Goal: Find specific page/section: Find specific page/section

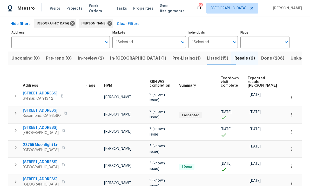
scroll to position [24, 0]
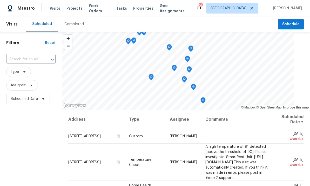
click at [141, 7] on span "Properties" at bounding box center [143, 8] width 20 height 5
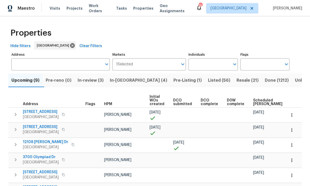
click at [208, 77] on span "Listed (56)" at bounding box center [219, 80] width 22 height 7
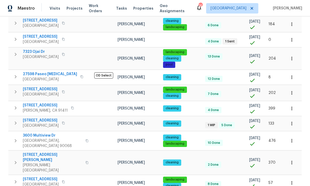
scroll to position [19, 0]
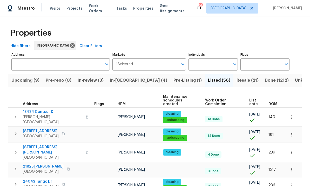
click at [236, 82] on span "Resale (21)" at bounding box center [247, 80] width 22 height 7
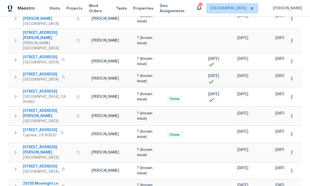
scroll to position [0, 17]
click at [292, 113] on icon "button" at bounding box center [291, 115] width 5 height 5
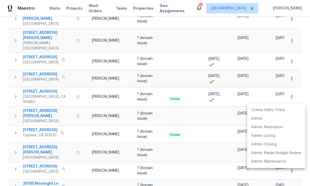
click at [34, 94] on div at bounding box center [155, 93] width 310 height 186
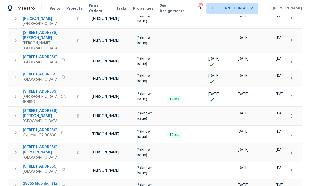
click at [26, 108] on span "1030 Ruberta Ave Apt 12" at bounding box center [48, 113] width 51 height 10
click at [292, 114] on icon "button" at bounding box center [291, 115] width 1 height 3
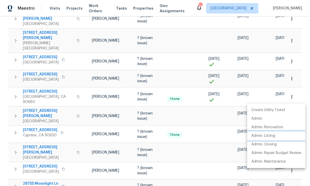
click at [272, 135] on p "Admin: Listing" at bounding box center [263, 135] width 24 height 5
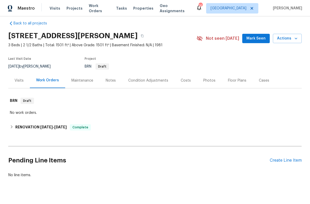
scroll to position [6, 0]
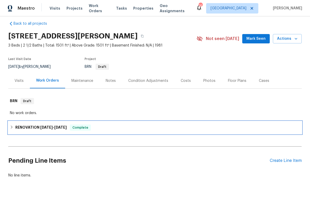
click at [209, 134] on div "RENOVATION [DATE] - [DATE] Complete" at bounding box center [154, 127] width 293 height 12
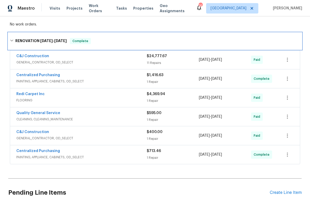
scroll to position [94, 0]
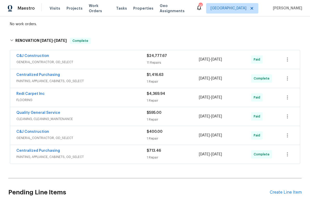
click at [93, 65] on span "GENERAL_CONTRACTOR, OD_SELECT" at bounding box center [81, 61] width 130 height 5
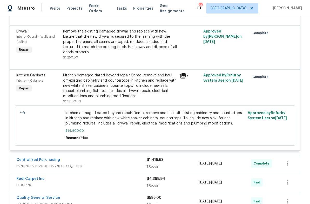
scroll to position [585, 0]
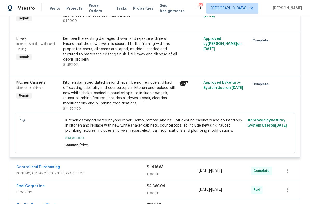
click at [182, 86] on icon at bounding box center [182, 82] width 5 height 5
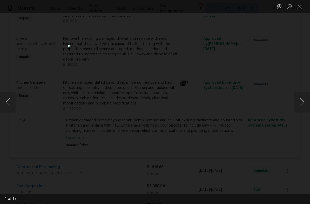
click at [303, 104] on button "Next image" at bounding box center [302, 102] width 16 height 21
click at [303, 107] on button "Next image" at bounding box center [302, 102] width 16 height 21
click at [302, 107] on button "Next image" at bounding box center [302, 102] width 16 height 21
click at [303, 106] on button "Next image" at bounding box center [302, 102] width 16 height 21
click at [303, 107] on button "Next image" at bounding box center [302, 102] width 16 height 21
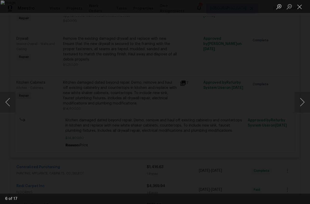
click at [296, 9] on button "Close lightbox" at bounding box center [299, 6] width 10 height 9
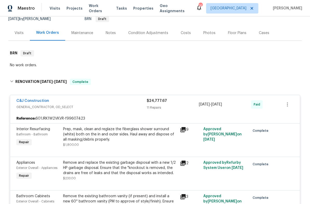
scroll to position [55, 0]
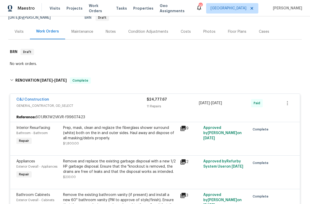
click at [69, 101] on div "C&J Construction" at bounding box center [81, 100] width 130 height 6
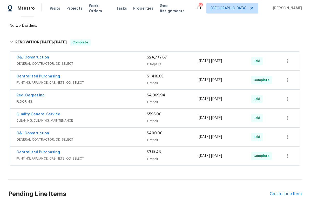
scroll to position [94, 0]
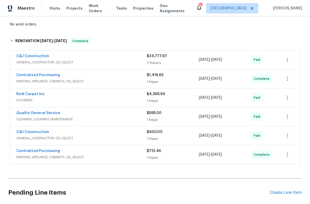
click at [67, 135] on div "C&J Construction" at bounding box center [81, 132] width 130 height 6
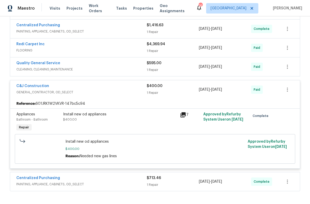
scroll to position [115, 0]
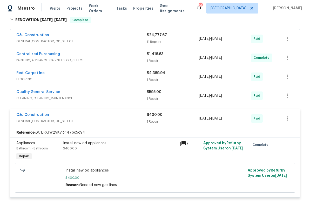
click at [75, 96] on div "Quality General Service" at bounding box center [81, 92] width 130 height 6
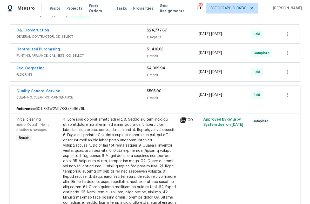
scroll to position [123, 0]
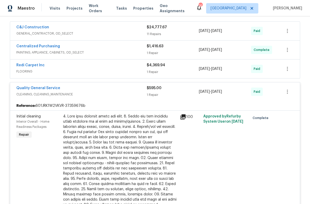
click at [185, 119] on icon at bounding box center [182, 116] width 5 height 5
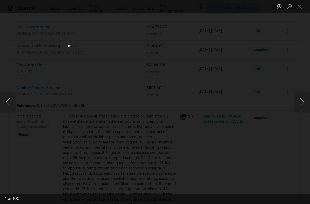
click at [300, 101] on button "Next image" at bounding box center [302, 102] width 16 height 21
click at [299, 101] on button "Next image" at bounding box center [302, 102] width 16 height 21
click at [304, 102] on button "Next image" at bounding box center [302, 102] width 16 height 21
click at [302, 102] on button "Next image" at bounding box center [302, 102] width 16 height 21
click at [301, 105] on button "Next image" at bounding box center [302, 102] width 16 height 21
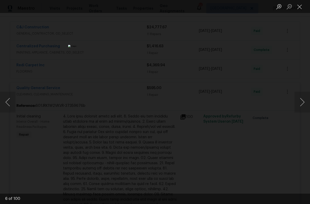
click at [301, 104] on button "Next image" at bounding box center [302, 102] width 16 height 21
click at [302, 107] on button "Next image" at bounding box center [302, 102] width 16 height 21
click at [300, 107] on button "Next image" at bounding box center [302, 102] width 16 height 21
click at [298, 107] on button "Next image" at bounding box center [302, 102] width 16 height 21
click at [297, 107] on button "Next image" at bounding box center [302, 102] width 16 height 21
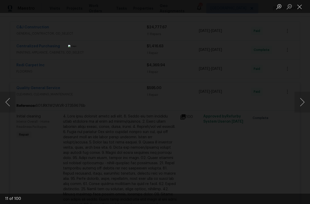
click at [296, 107] on button "Next image" at bounding box center [302, 102] width 16 height 21
click at [297, 107] on button "Next image" at bounding box center [302, 102] width 16 height 21
click at [298, 106] on button "Next image" at bounding box center [302, 102] width 16 height 21
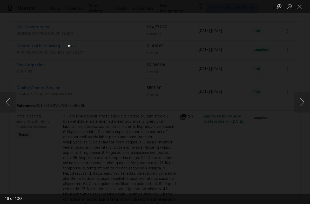
click at [297, 106] on button "Next image" at bounding box center [302, 102] width 16 height 21
click at [299, 107] on button "Next image" at bounding box center [302, 102] width 16 height 21
click at [298, 107] on button "Next image" at bounding box center [302, 102] width 16 height 21
click at [298, 106] on button "Next image" at bounding box center [302, 102] width 16 height 21
click at [296, 107] on button "Next image" at bounding box center [302, 102] width 16 height 21
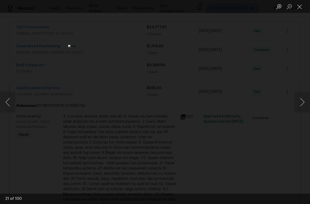
click at [298, 107] on button "Next image" at bounding box center [302, 102] width 16 height 21
click at [299, 107] on button "Next image" at bounding box center [302, 102] width 16 height 21
click at [301, 106] on button "Next image" at bounding box center [302, 102] width 16 height 21
click at [299, 104] on button "Next image" at bounding box center [302, 102] width 16 height 21
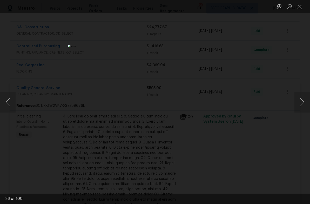
click at [298, 103] on button "Next image" at bounding box center [302, 102] width 16 height 21
click at [298, 104] on button "Next image" at bounding box center [302, 102] width 16 height 21
click at [298, 103] on button "Next image" at bounding box center [302, 102] width 16 height 21
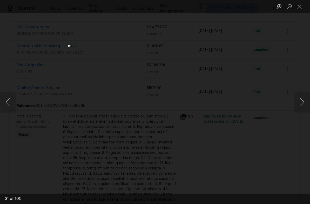
click at [298, 104] on button "Next image" at bounding box center [302, 102] width 16 height 21
click at [299, 104] on button "Next image" at bounding box center [302, 102] width 16 height 21
click at [300, 104] on button "Next image" at bounding box center [302, 102] width 16 height 21
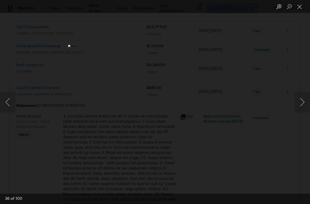
click at [300, 103] on button "Next image" at bounding box center [302, 102] width 16 height 21
click at [300, 104] on button "Next image" at bounding box center [302, 102] width 16 height 21
click at [301, 104] on button "Next image" at bounding box center [302, 102] width 16 height 21
click at [300, 104] on button "Next image" at bounding box center [302, 102] width 16 height 21
click at [300, 103] on button "Next image" at bounding box center [302, 102] width 16 height 21
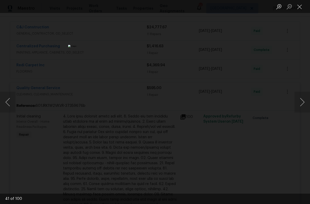
click at [300, 103] on button "Next image" at bounding box center [302, 102] width 16 height 21
click at [299, 103] on button "Next image" at bounding box center [302, 102] width 16 height 21
click at [297, 9] on button "Close lightbox" at bounding box center [299, 6] width 10 height 9
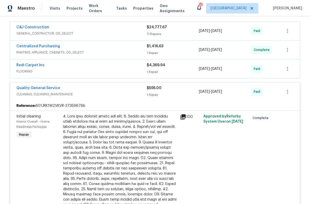
click at [89, 97] on span "CLEANING, CLEANING_MAINTENANCE" at bounding box center [81, 94] width 130 height 5
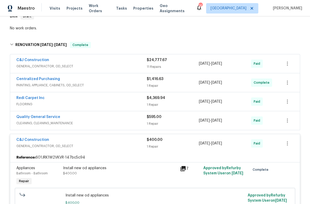
scroll to position [90, 0]
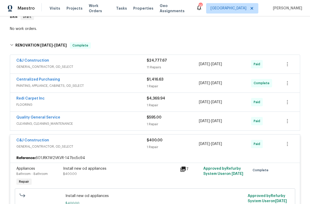
click at [70, 64] on div "C&J Construction" at bounding box center [81, 61] width 130 height 6
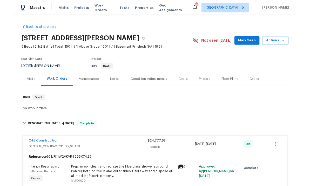
scroll to position [0, 0]
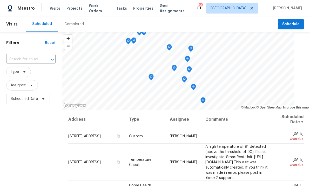
click at [20, 60] on input "text" at bounding box center [23, 59] width 35 height 8
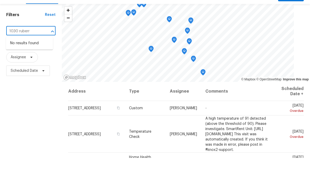
type input "1030 ruber"
click at [17, 67] on li "[STREET_ADDRESS][PERSON_NAME]" at bounding box center [29, 74] width 47 height 14
